Goal: Task Accomplishment & Management: Manage account settings

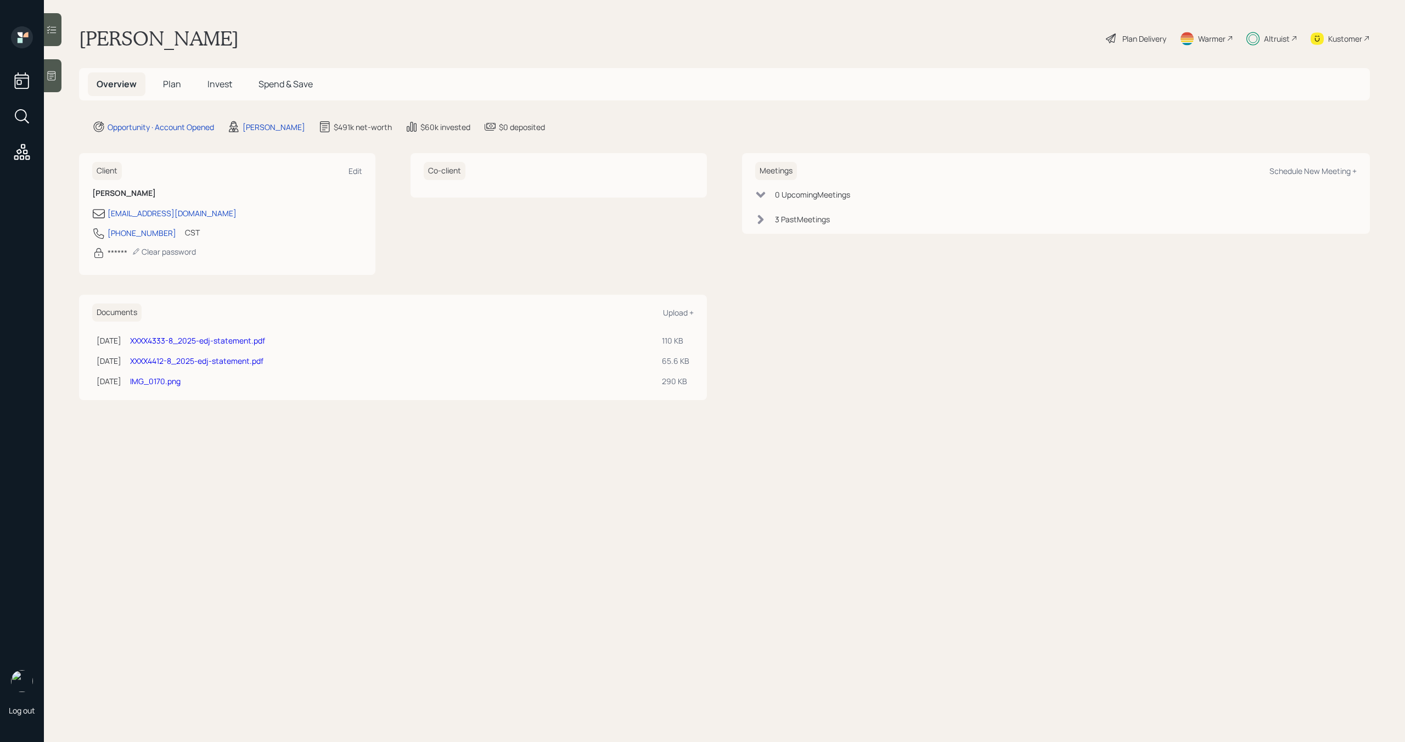
click at [263, 363] on link "XXXX4412-8_2025-edj-statement.pdf" at bounding box center [196, 361] width 133 height 10
click at [181, 86] on h5 "Plan" at bounding box center [172, 84] width 36 height 24
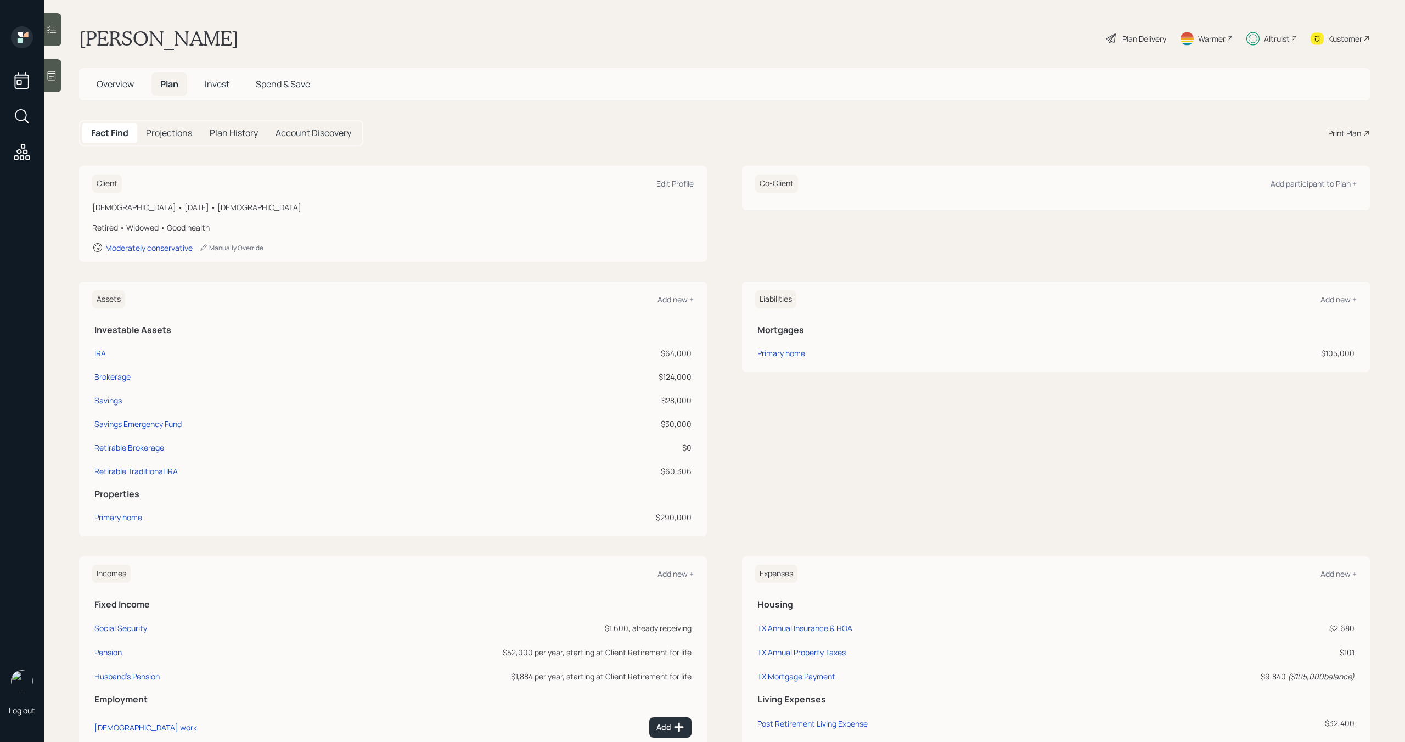
click at [209, 86] on span "Invest" at bounding box center [217, 84] width 25 height 12
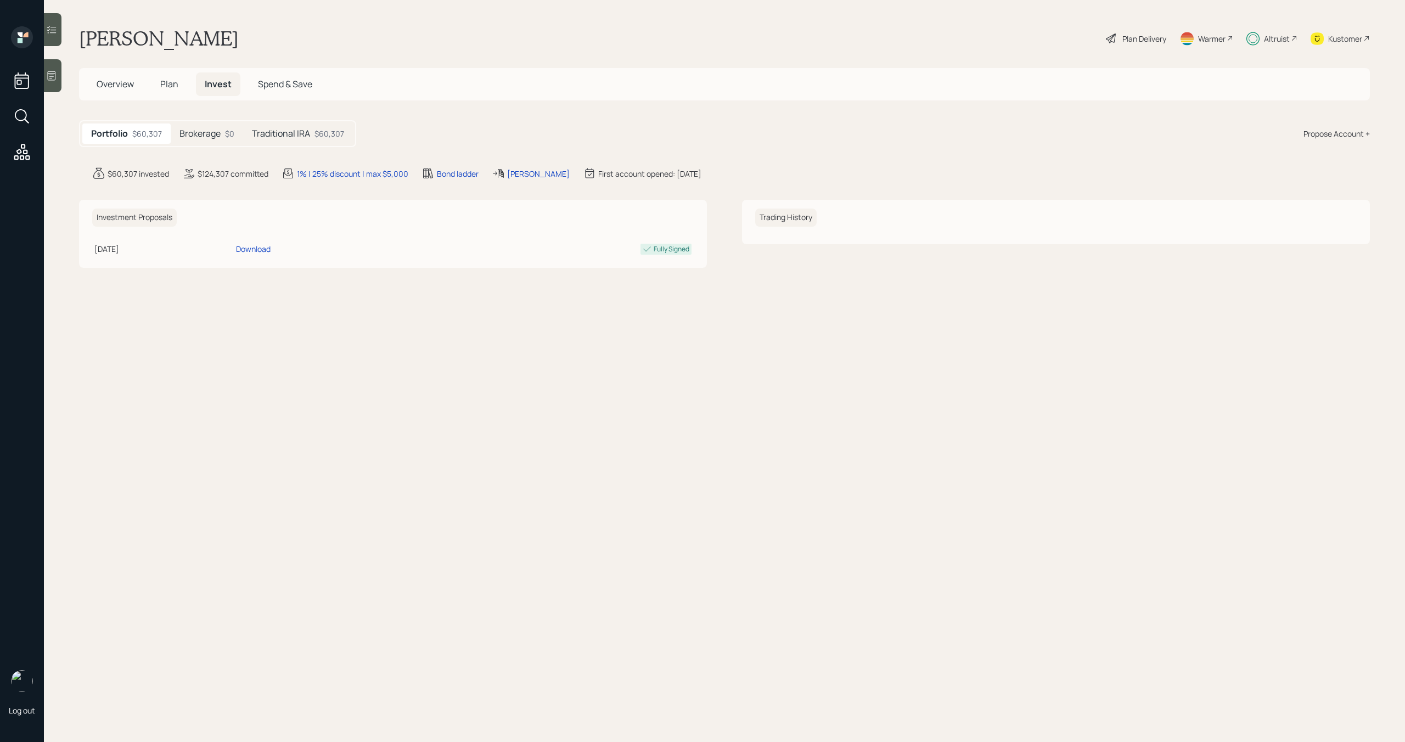
click at [110, 86] on span "Overview" at bounding box center [115, 84] width 37 height 12
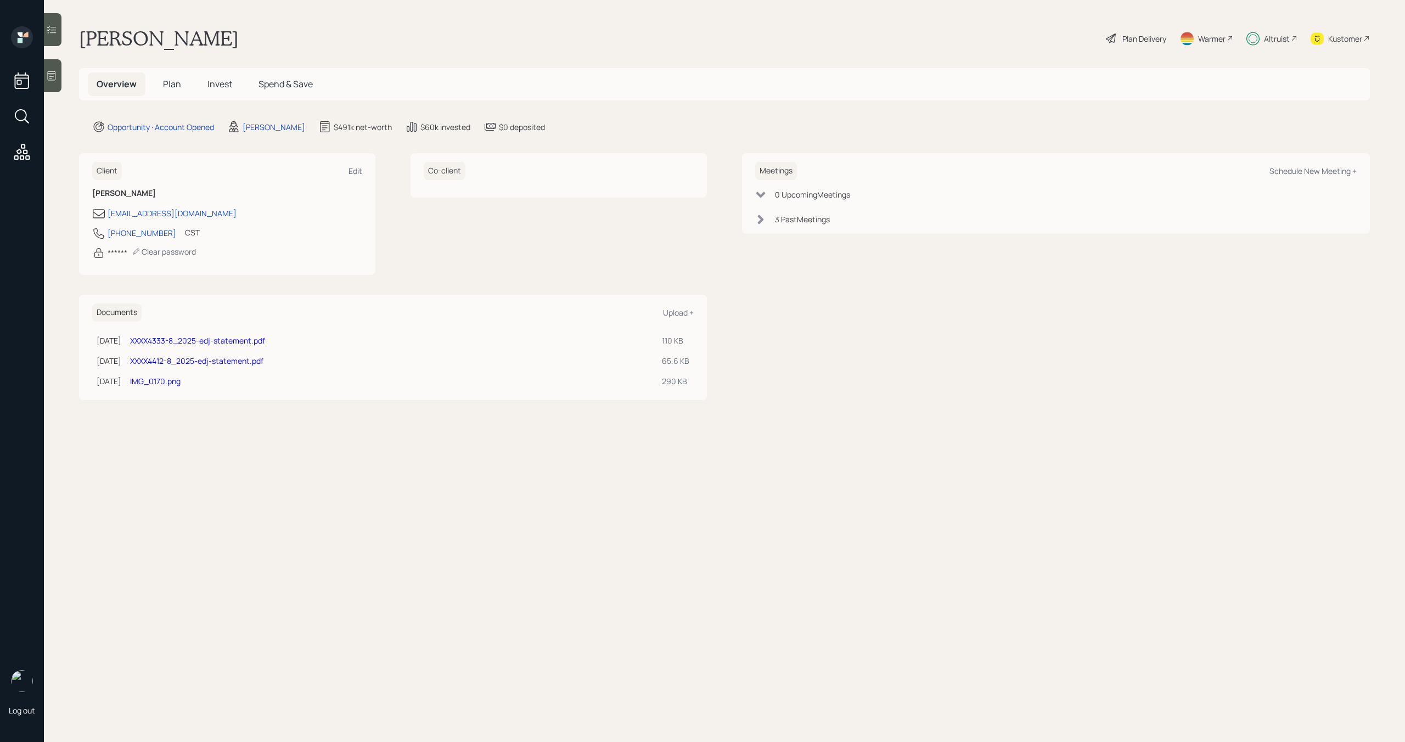
click at [1281, 40] on div "Altruist" at bounding box center [1277, 39] width 26 height 12
